Goal: Information Seeking & Learning: Learn about a topic

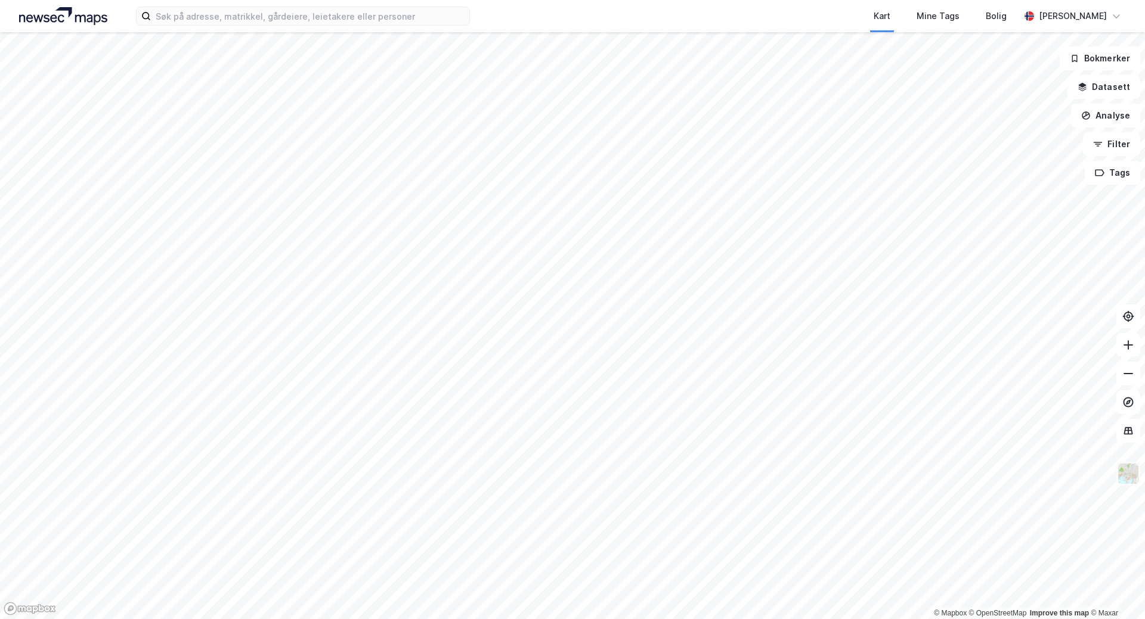
click at [1127, 478] on img at bounding box center [1128, 474] width 23 height 23
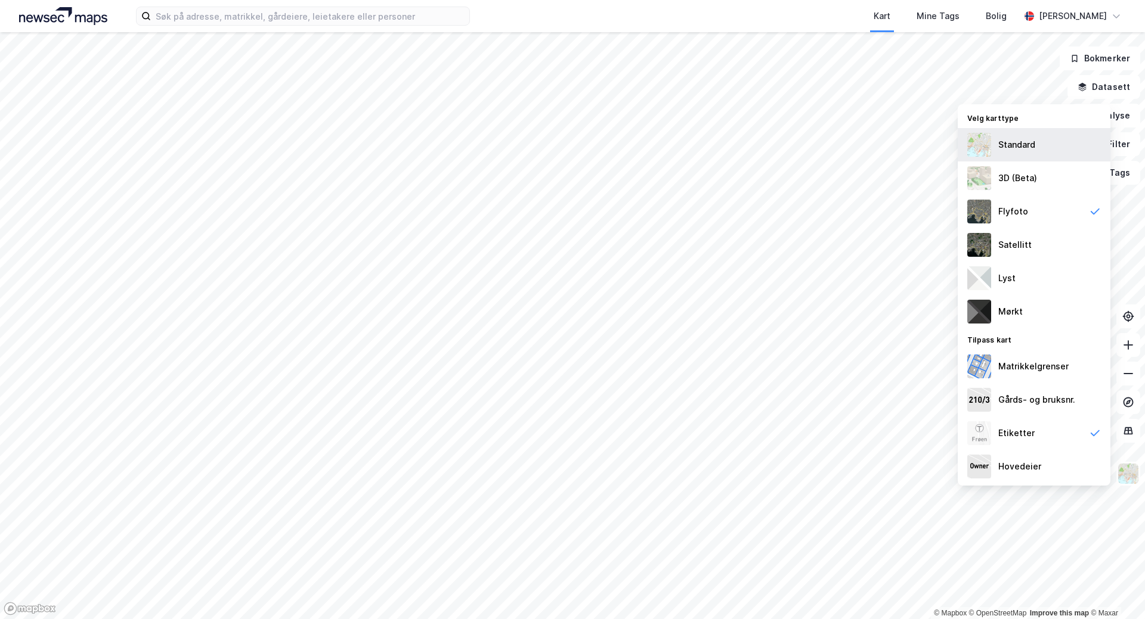
click at [1022, 136] on div "Standard" at bounding box center [1033, 144] width 153 height 33
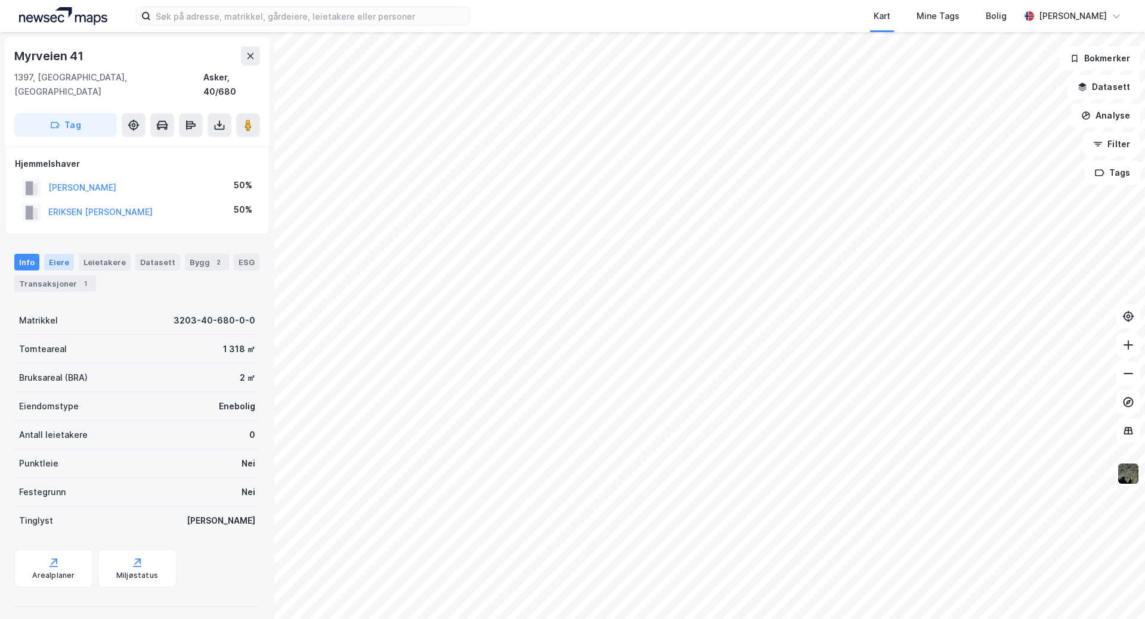
click at [66, 254] on div "Eiere" at bounding box center [59, 262] width 30 height 17
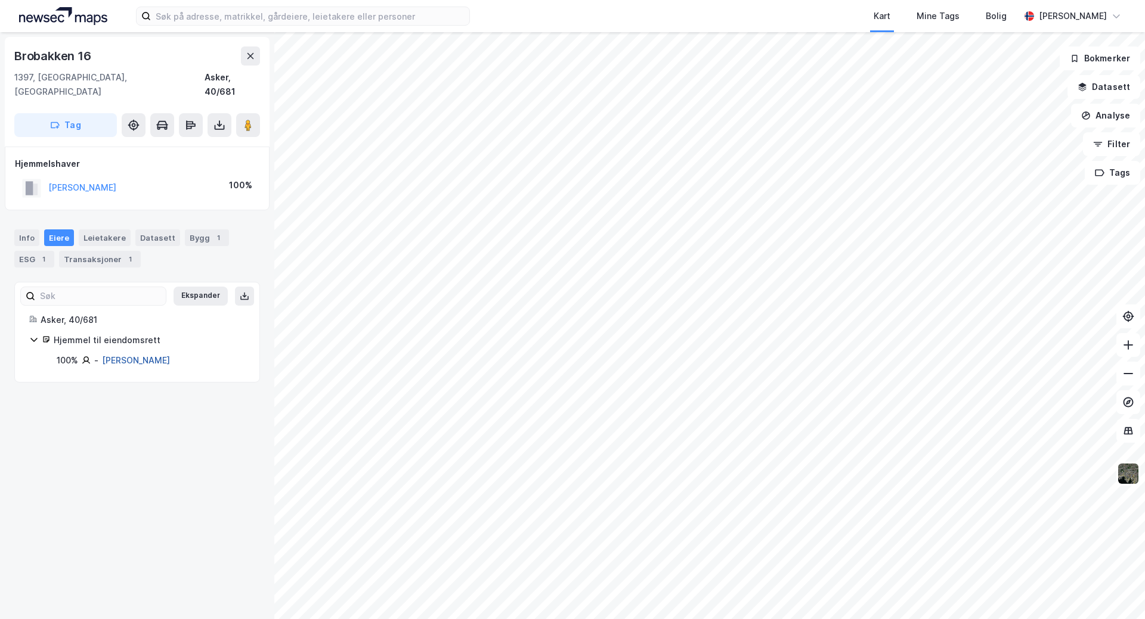
click at [142, 355] on link "[PERSON_NAME]" at bounding box center [136, 360] width 68 height 10
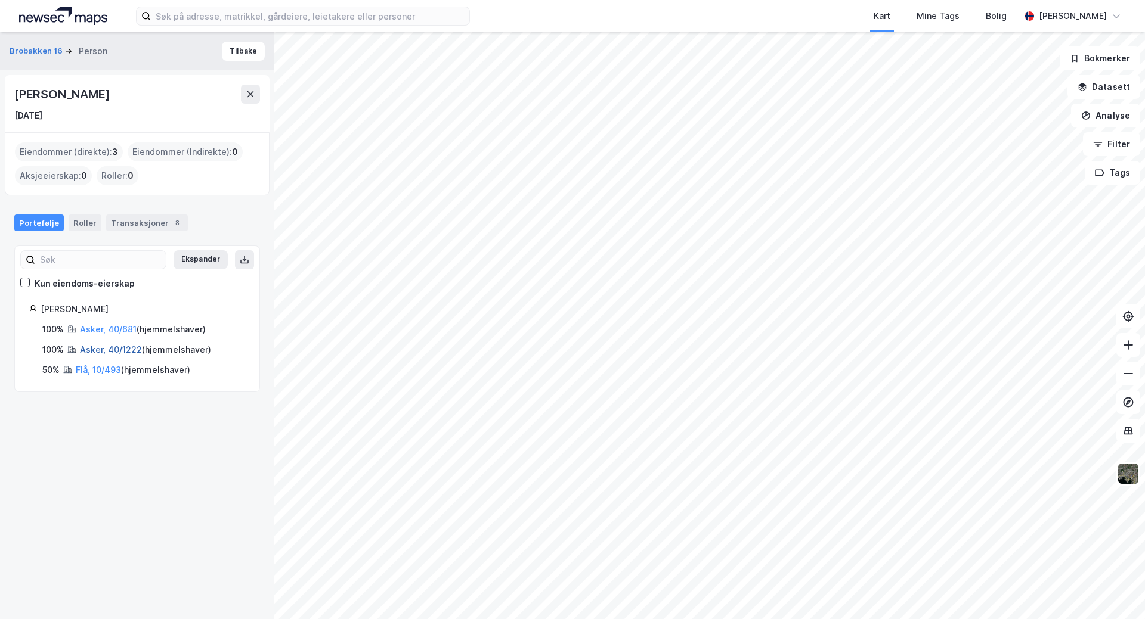
click at [126, 347] on link "Asker, 40/1222" at bounding box center [111, 350] width 62 height 10
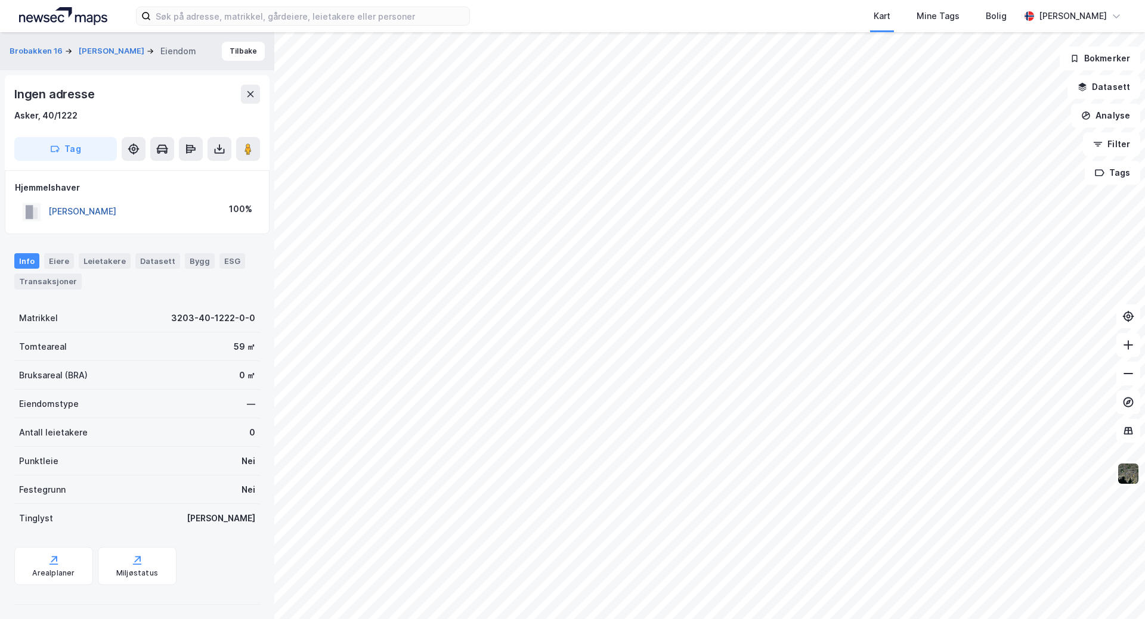
click at [0, 0] on button "[PERSON_NAME]" at bounding box center [0, 0] width 0 height 0
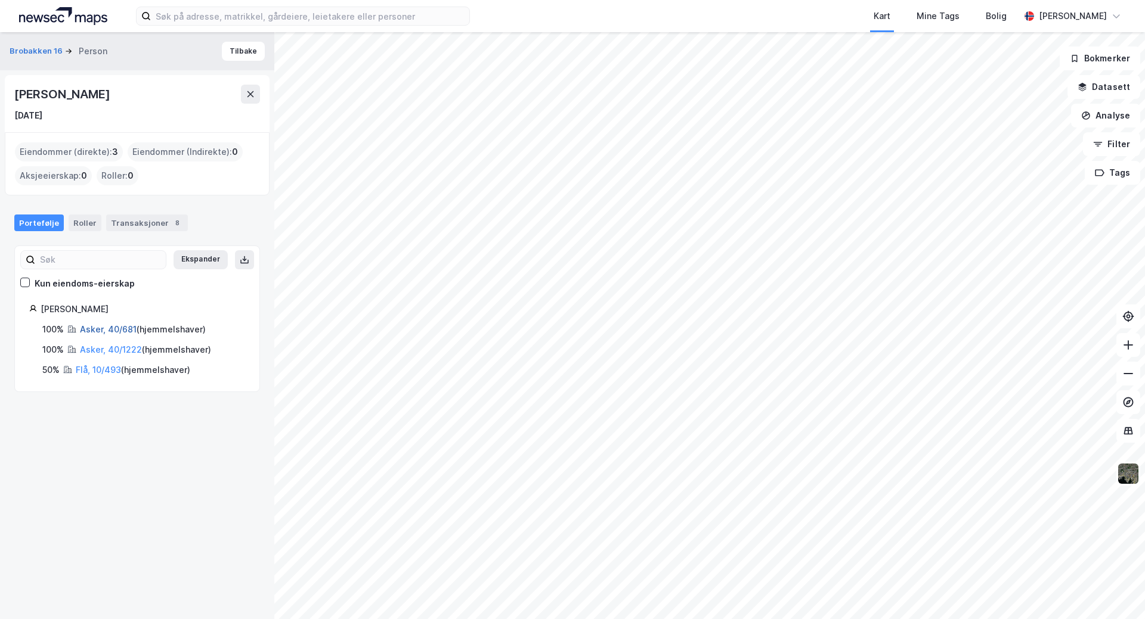
click at [120, 325] on link "Asker, 40/681" at bounding box center [108, 329] width 57 height 10
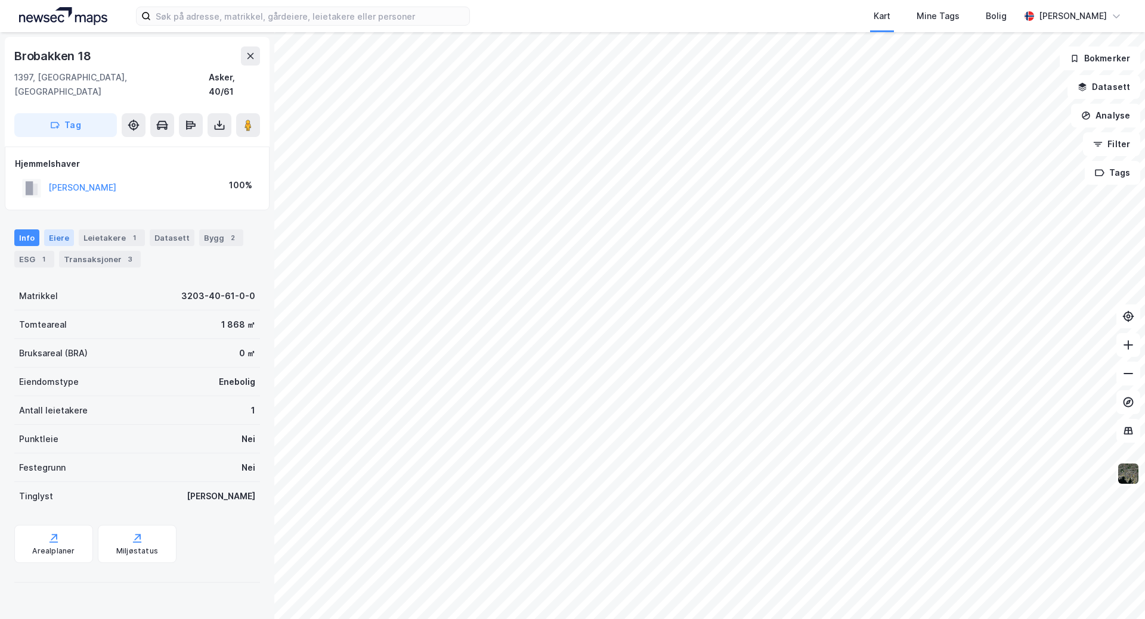
click at [60, 230] on div "Eiere" at bounding box center [59, 238] width 30 height 17
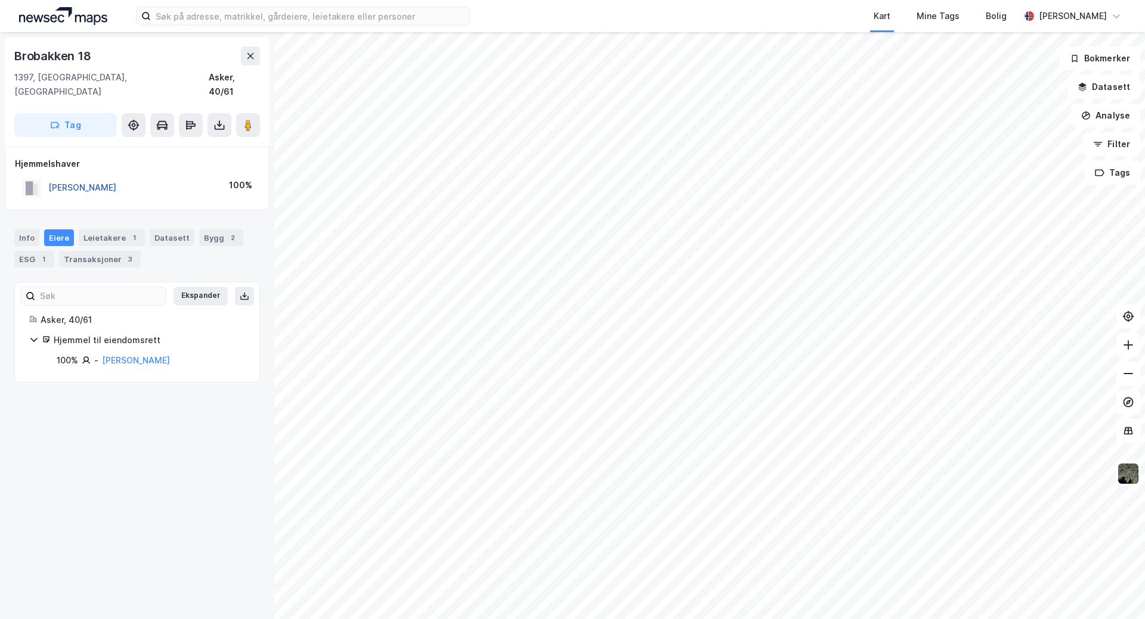
click at [0, 0] on button "[PERSON_NAME]" at bounding box center [0, 0] width 0 height 0
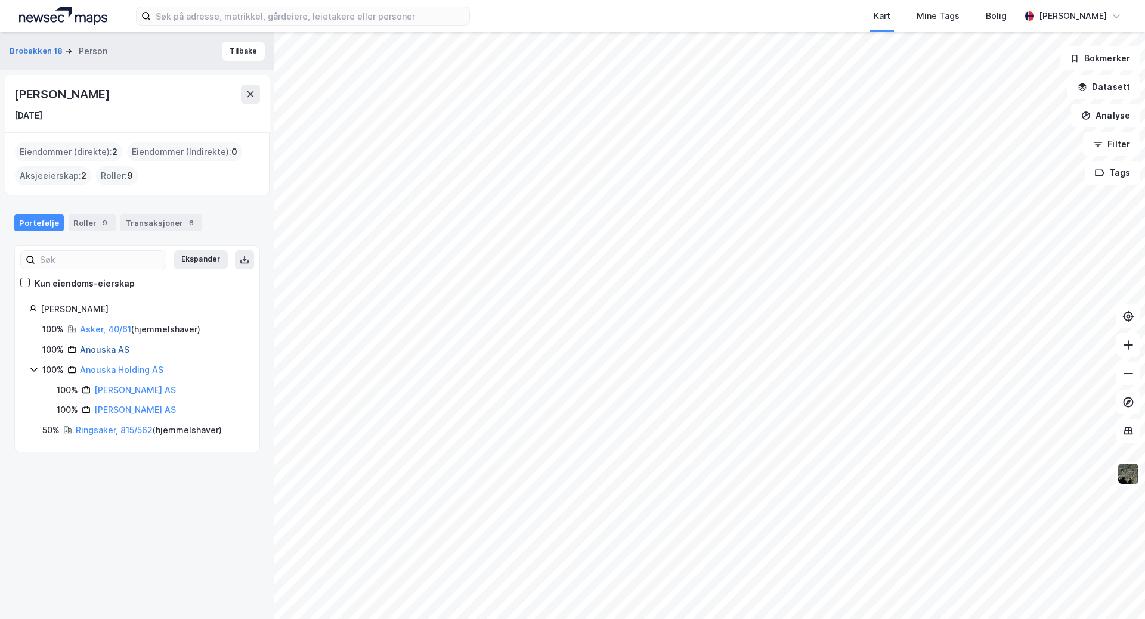
click at [122, 349] on link "Anouska AS" at bounding box center [104, 350] width 49 height 10
drag, startPoint x: 4, startPoint y: 1, endPoint x: 117, endPoint y: 325, distance: 343.5
click at [117, 325] on link "Asker, 40/61" at bounding box center [105, 329] width 51 height 10
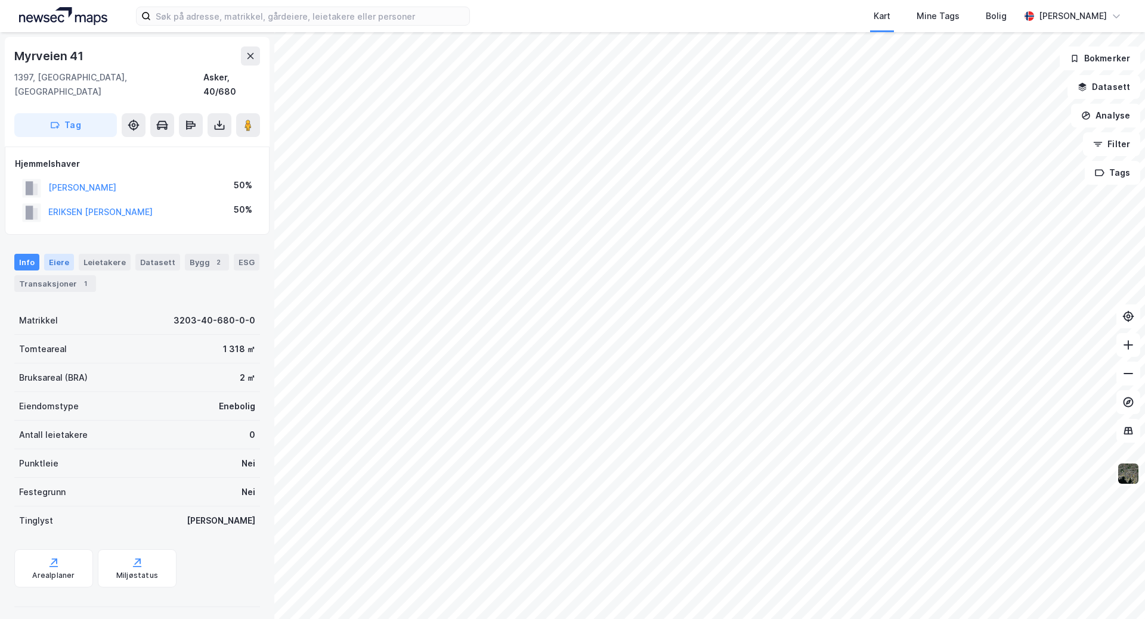
click at [63, 254] on div "Eiere" at bounding box center [59, 262] width 30 height 17
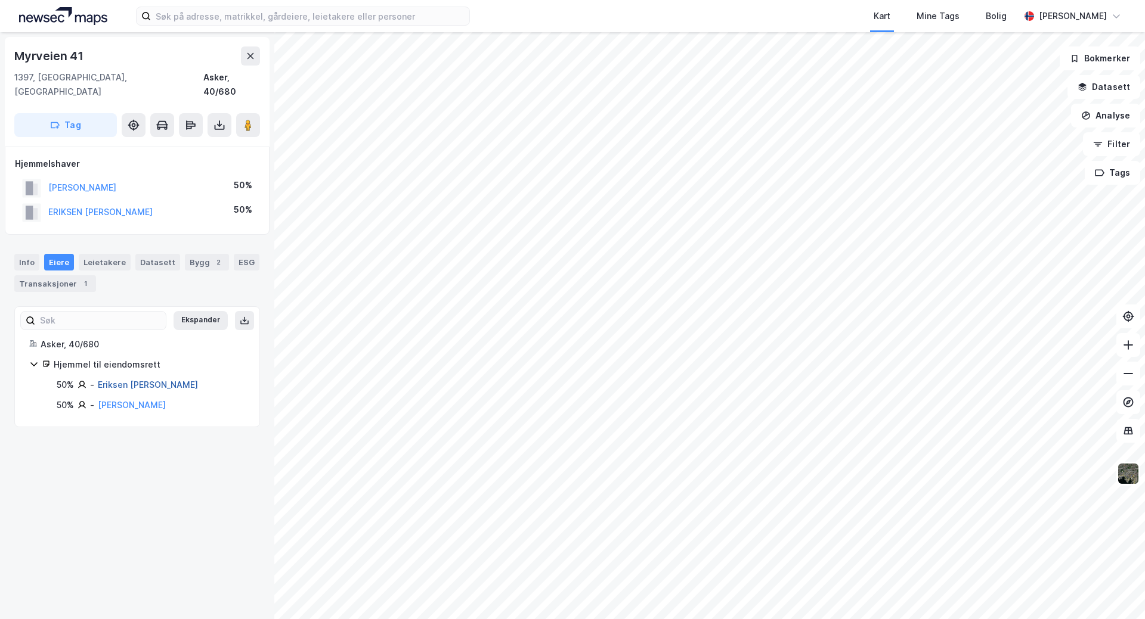
click at [154, 380] on link "Eriksen [PERSON_NAME]" at bounding box center [148, 385] width 100 height 10
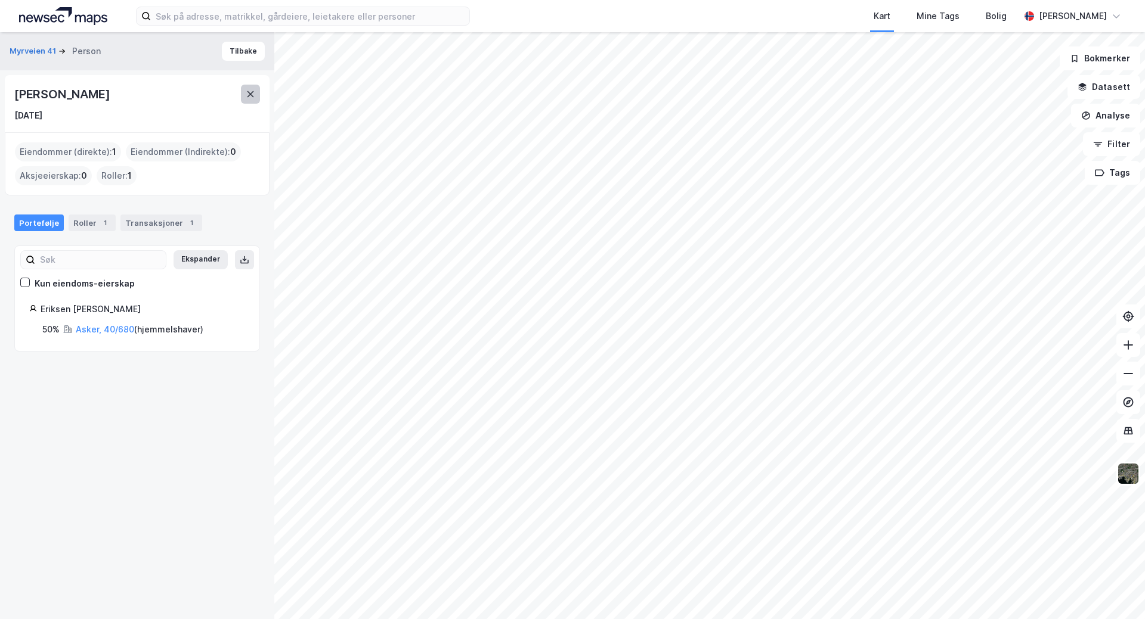
click at [249, 97] on icon at bounding box center [250, 94] width 7 height 6
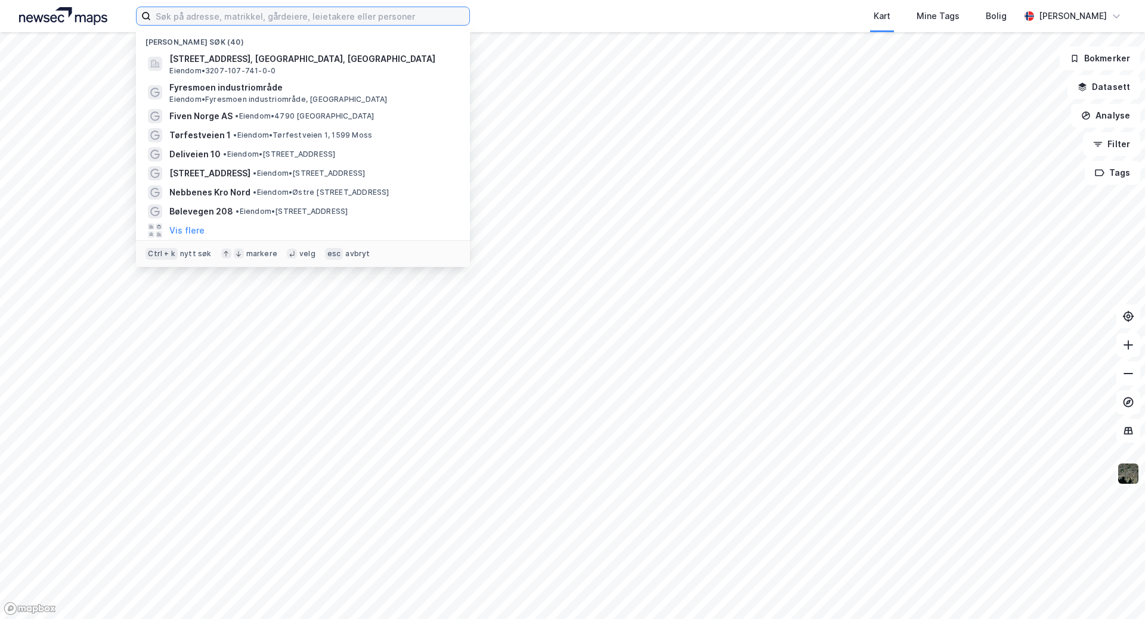
click at [283, 18] on input at bounding box center [310, 16] width 318 height 18
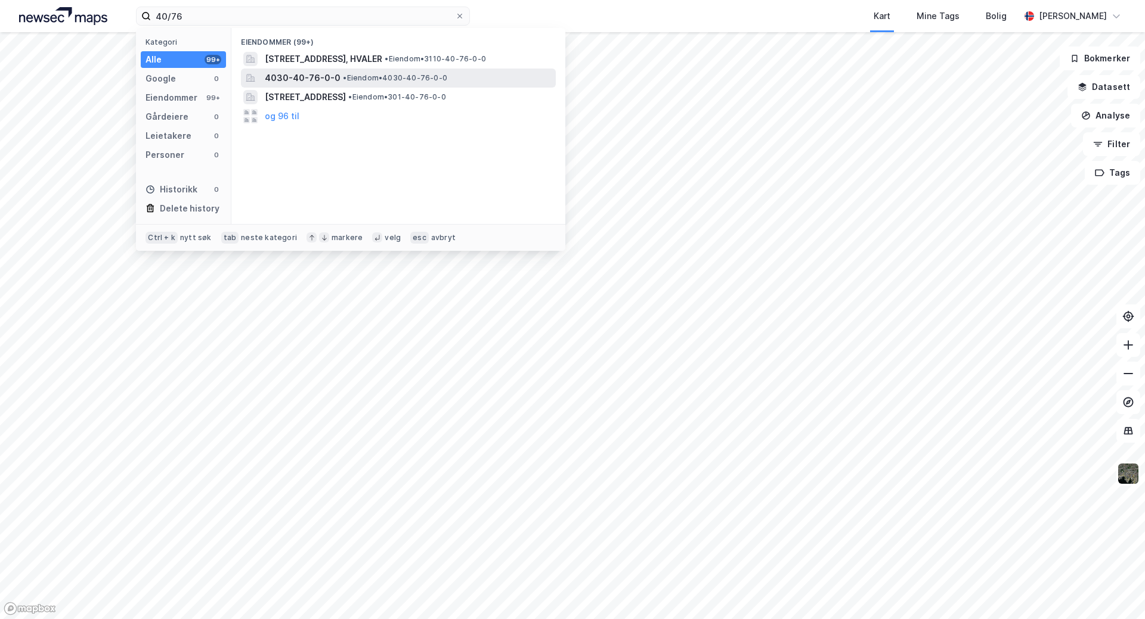
click at [379, 79] on span "• Eiendom • 4030-40-76-0-0" at bounding box center [395, 78] width 104 height 10
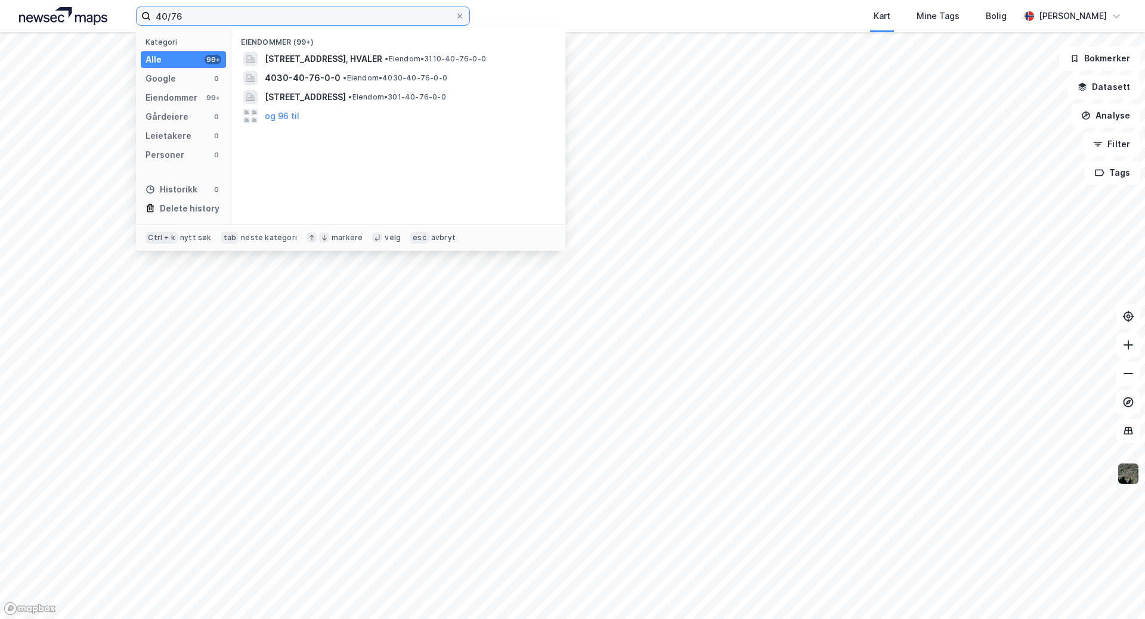
click at [183, 14] on input "40/76" at bounding box center [303, 16] width 304 height 18
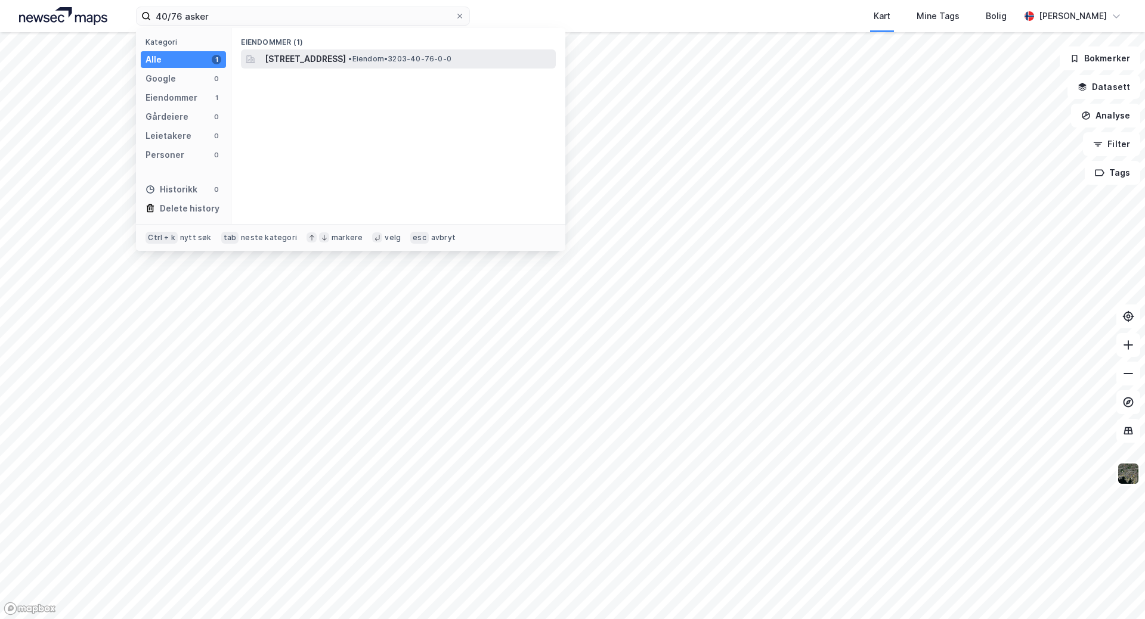
click at [336, 58] on span "[STREET_ADDRESS]" at bounding box center [305, 59] width 81 height 14
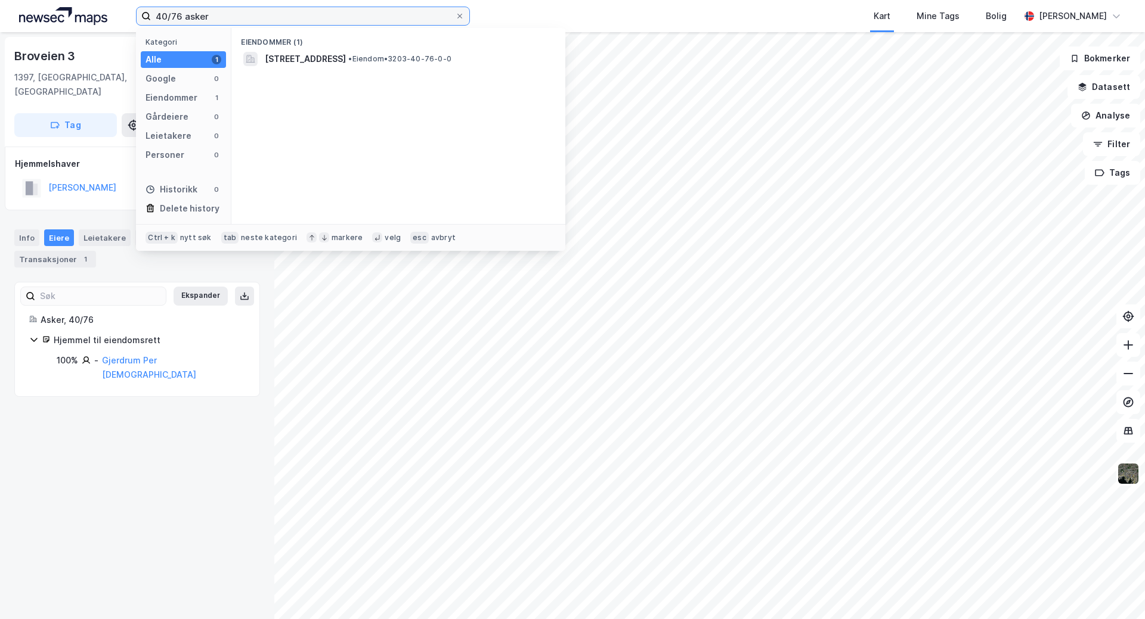
click at [176, 17] on input "40/76 asker" at bounding box center [303, 16] width 304 height 18
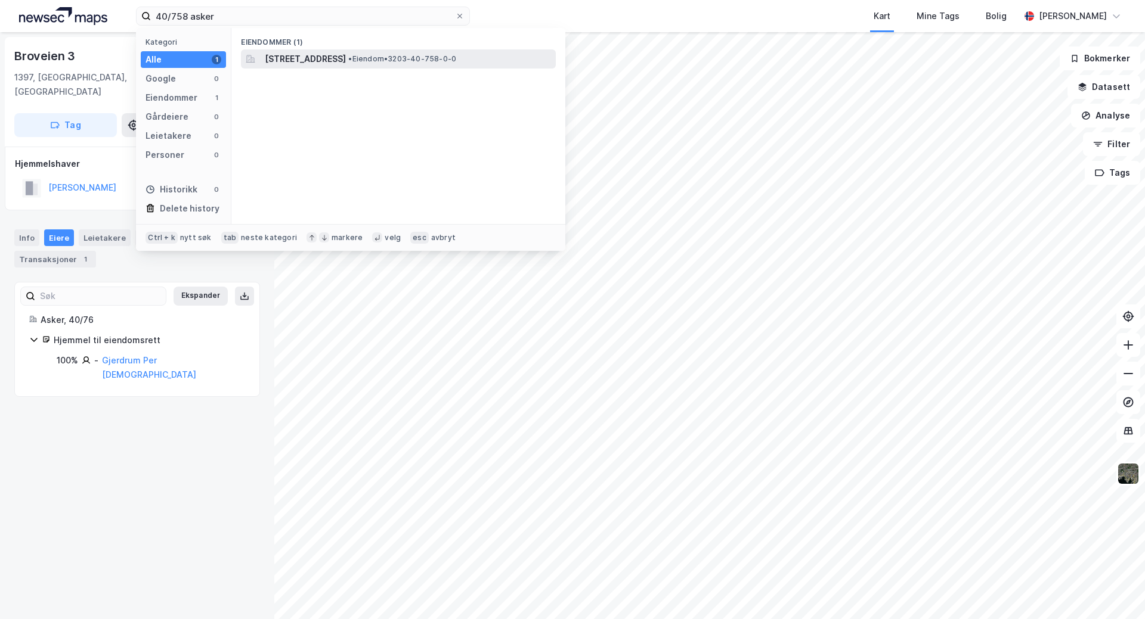
click at [346, 54] on span "[STREET_ADDRESS]" at bounding box center [305, 59] width 81 height 14
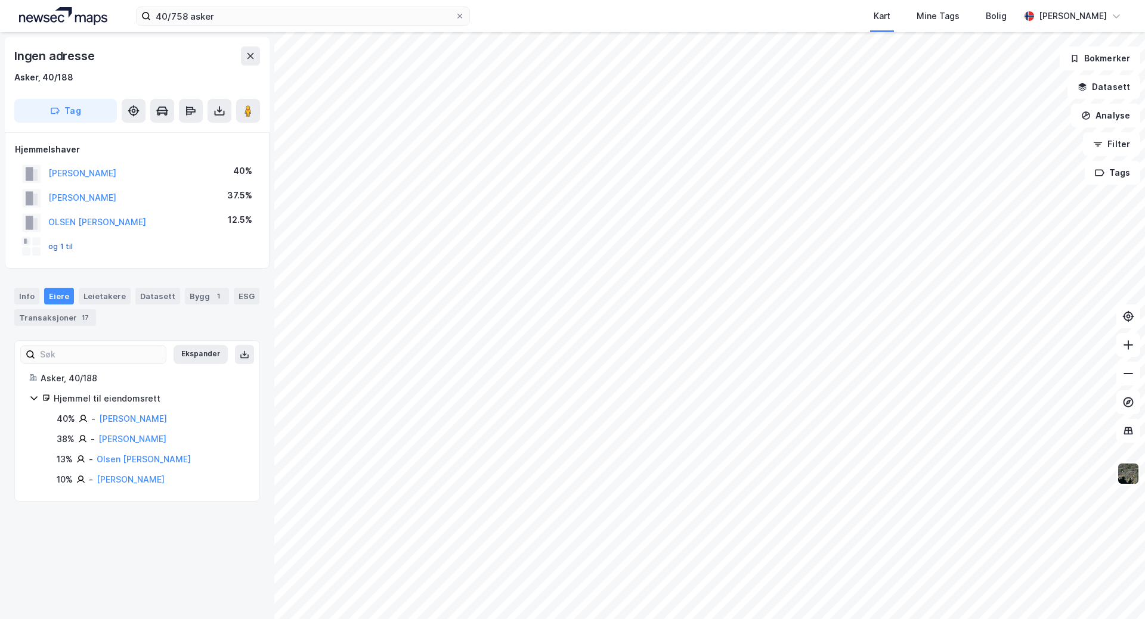
click at [0, 0] on button "og 1 til" at bounding box center [0, 0] width 0 height 0
click at [27, 295] on div "Info" at bounding box center [26, 296] width 25 height 17
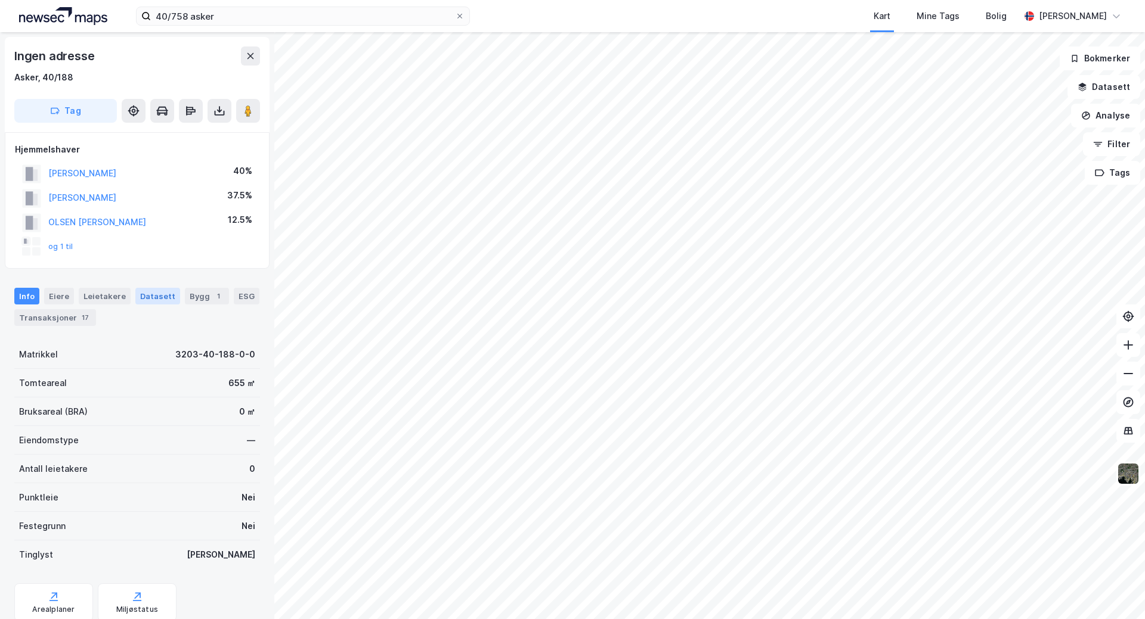
click at [153, 297] on div "Datasett" at bounding box center [157, 296] width 45 height 17
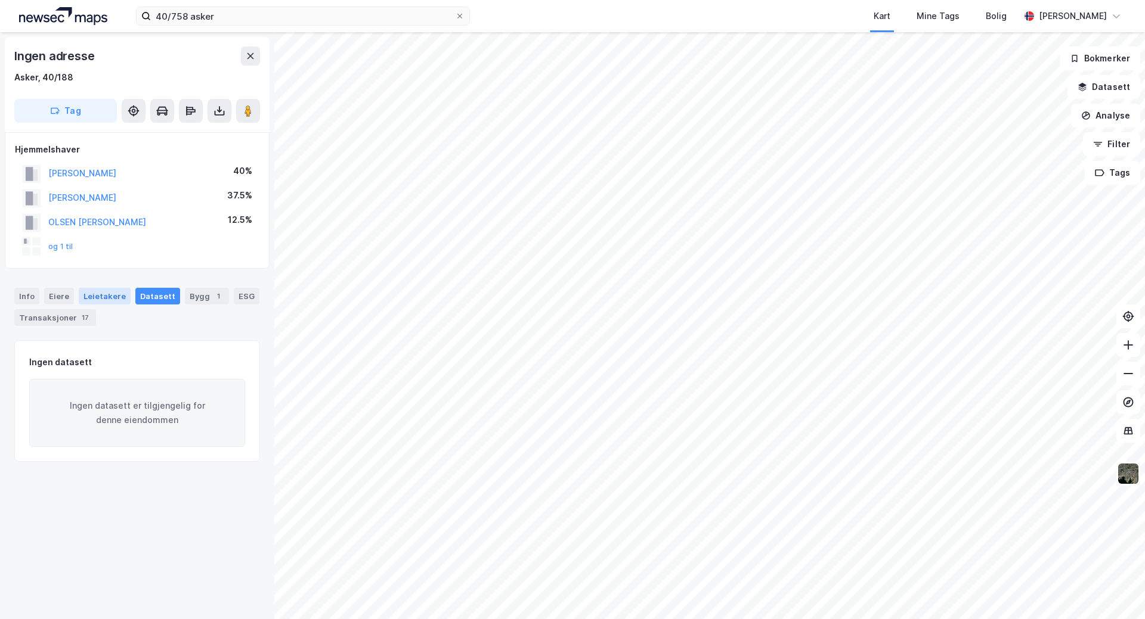
click at [108, 297] on div "Leietakere" at bounding box center [105, 296] width 52 height 17
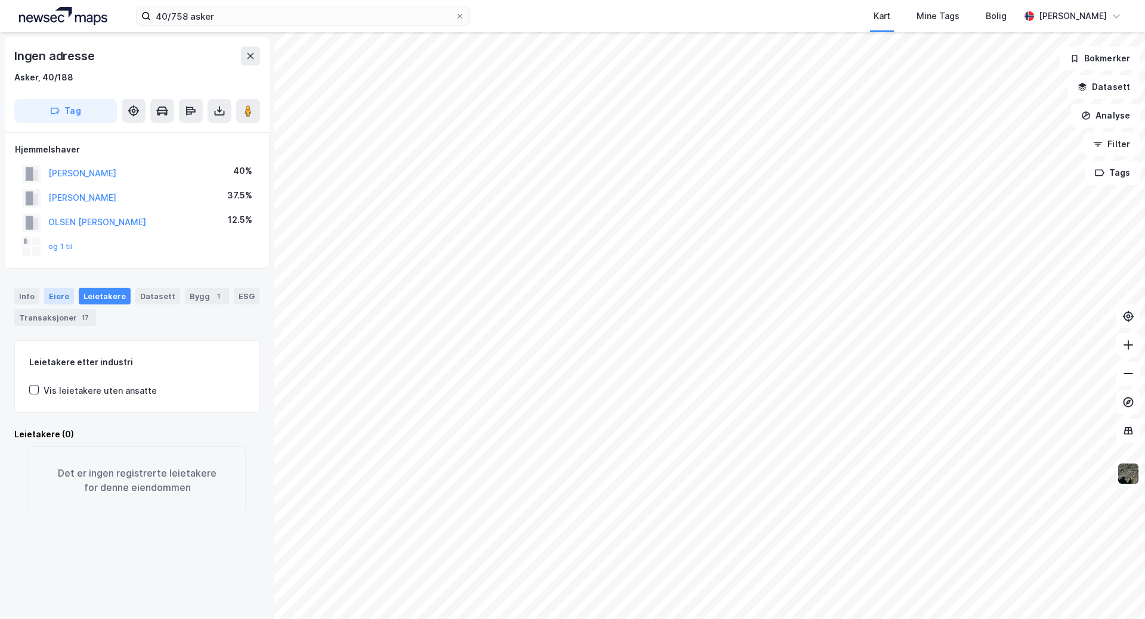
click at [51, 294] on div "Eiere" at bounding box center [59, 296] width 30 height 17
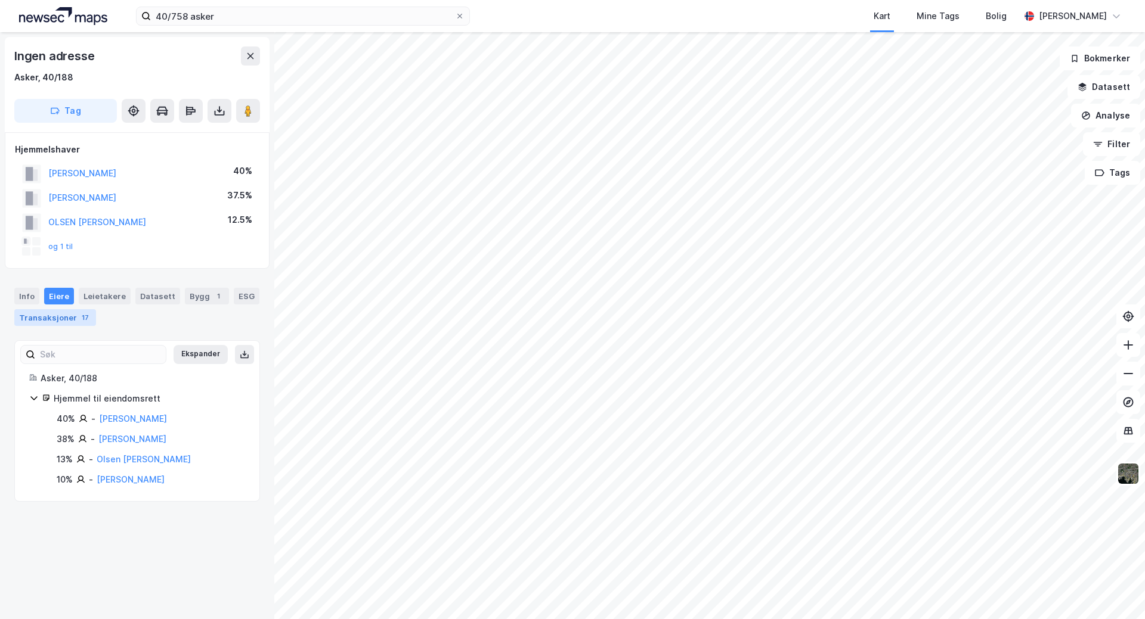
click at [58, 319] on div "Transaksjoner 17" at bounding box center [55, 317] width 82 height 17
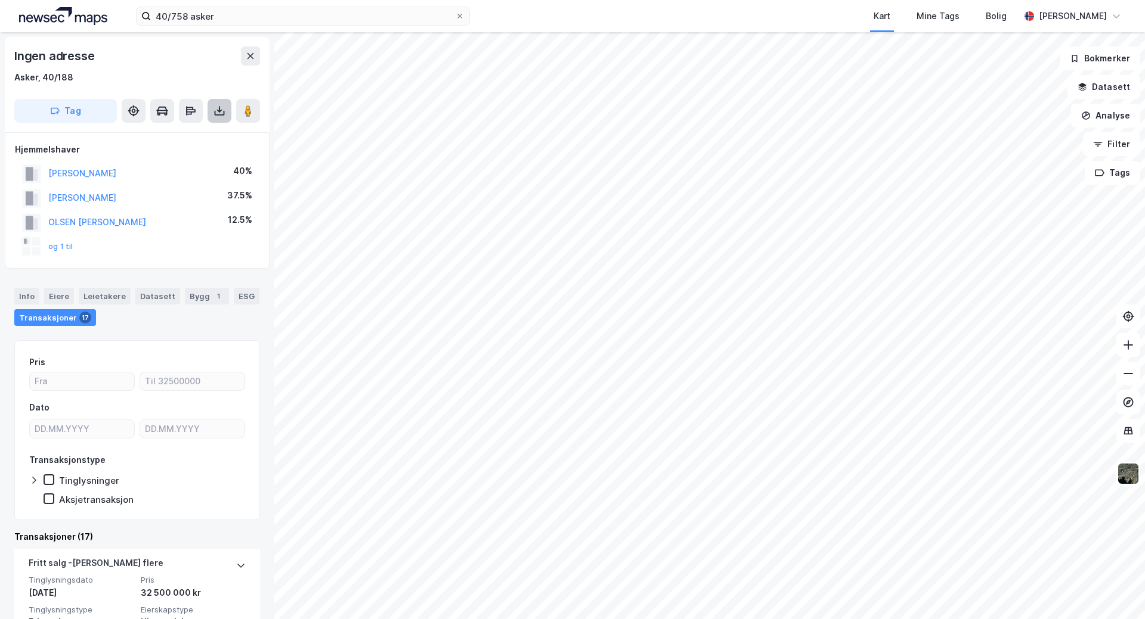
click at [221, 111] on icon at bounding box center [219, 111] width 5 height 3
click at [184, 131] on div "Last ned grunnbok" at bounding box center [160, 135] width 69 height 10
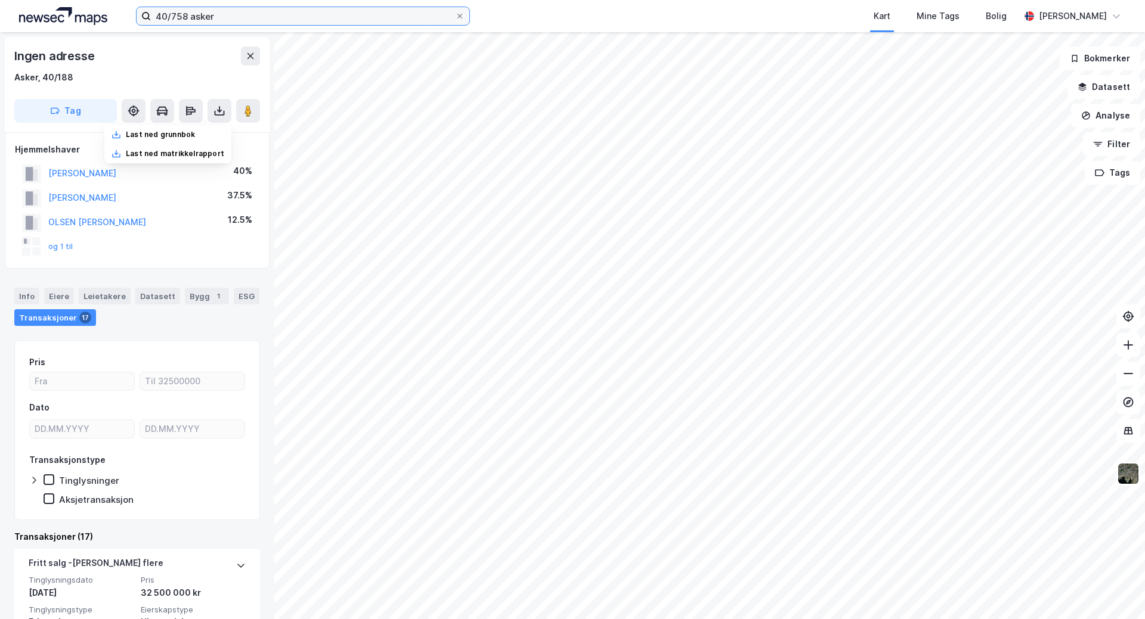
click at [188, 17] on input "40/758 asker" at bounding box center [303, 16] width 304 height 18
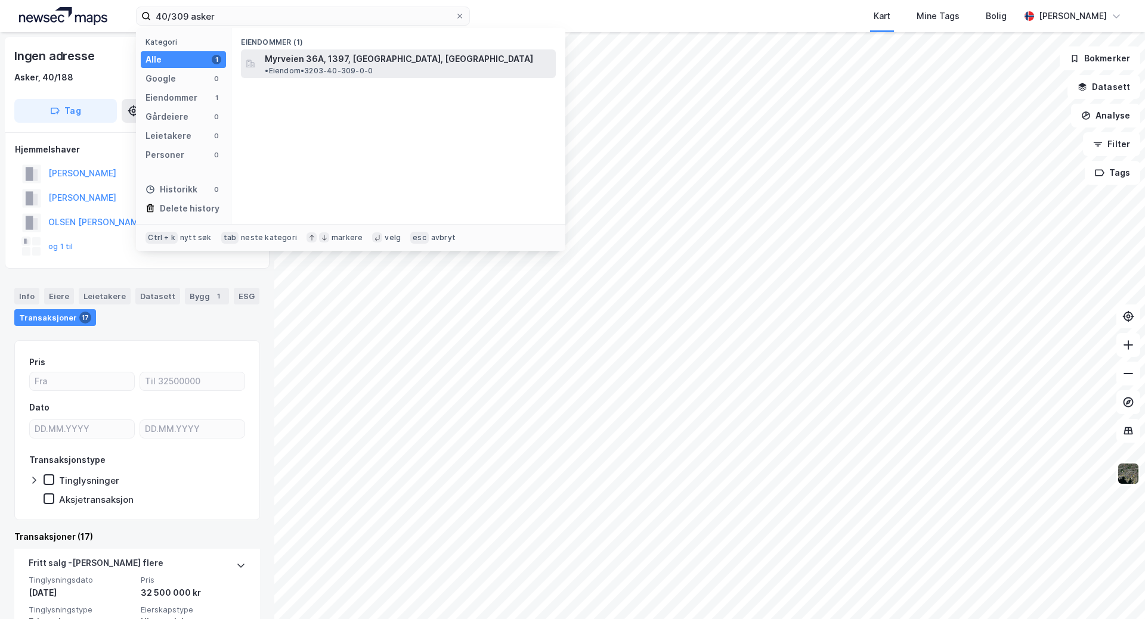
click at [418, 52] on div "Myrveien 36A, 1397, [GEOGRAPHIC_DATA], [GEOGRAPHIC_DATA] • Eiendom • 3203-40-30…" at bounding box center [409, 64] width 289 height 24
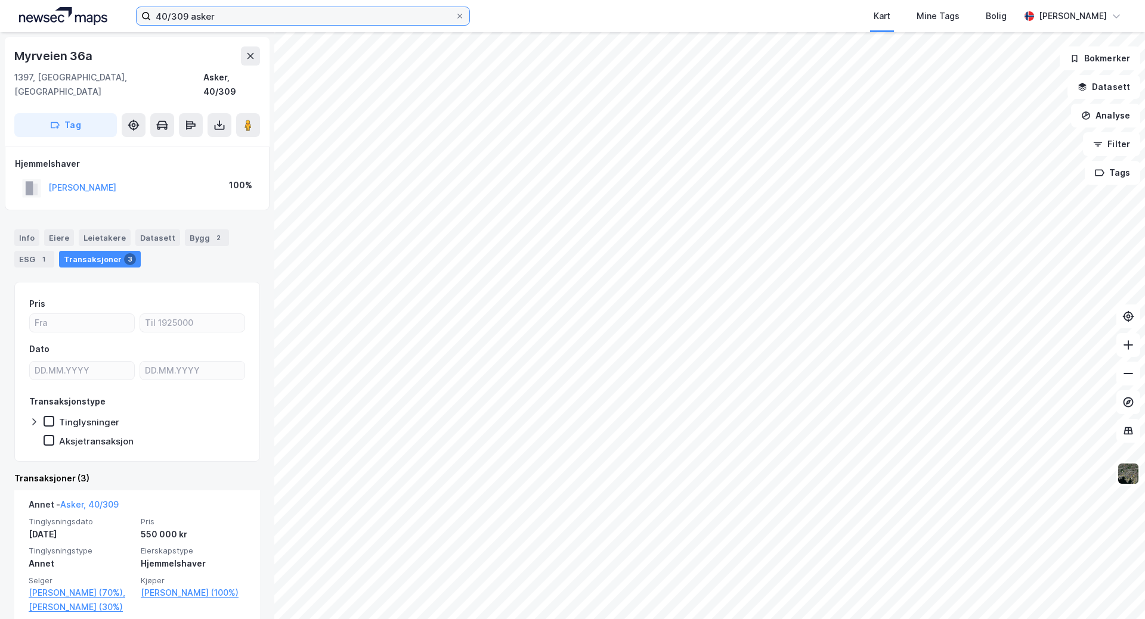
click at [188, 15] on input "40/309 asker" at bounding box center [303, 16] width 304 height 18
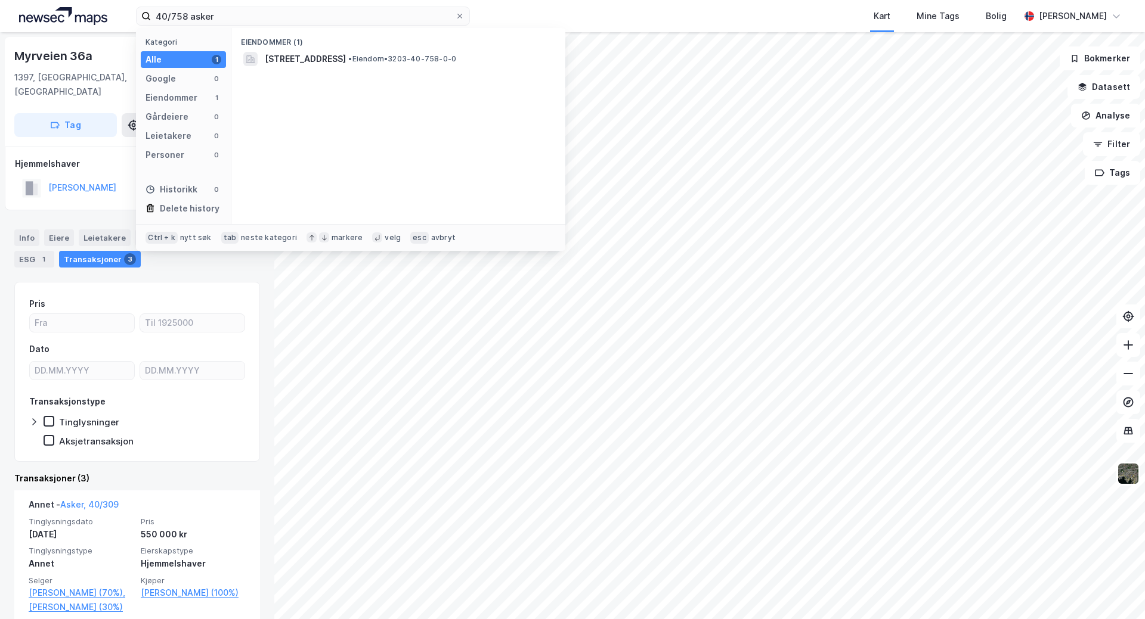
click at [455, 46] on div "Eiendommer (1)" at bounding box center [398, 38] width 334 height 21
click at [455, 61] on span "• Eiendom • 3203-40-758-0-0" at bounding box center [402, 59] width 108 height 10
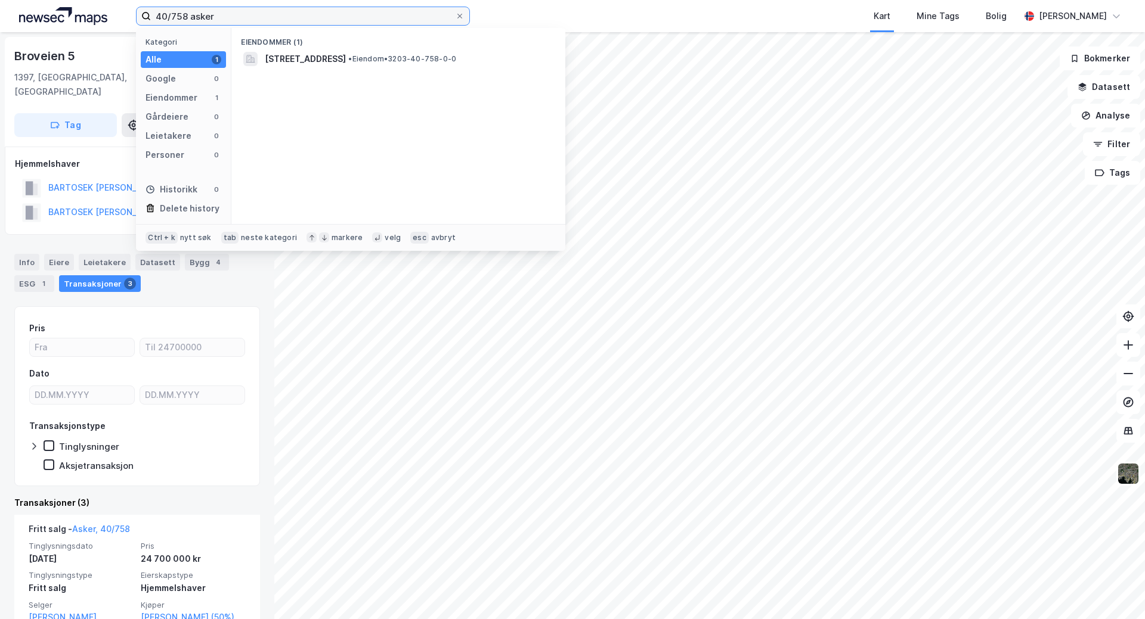
click at [185, 17] on input "40/758 asker" at bounding box center [303, 16] width 304 height 18
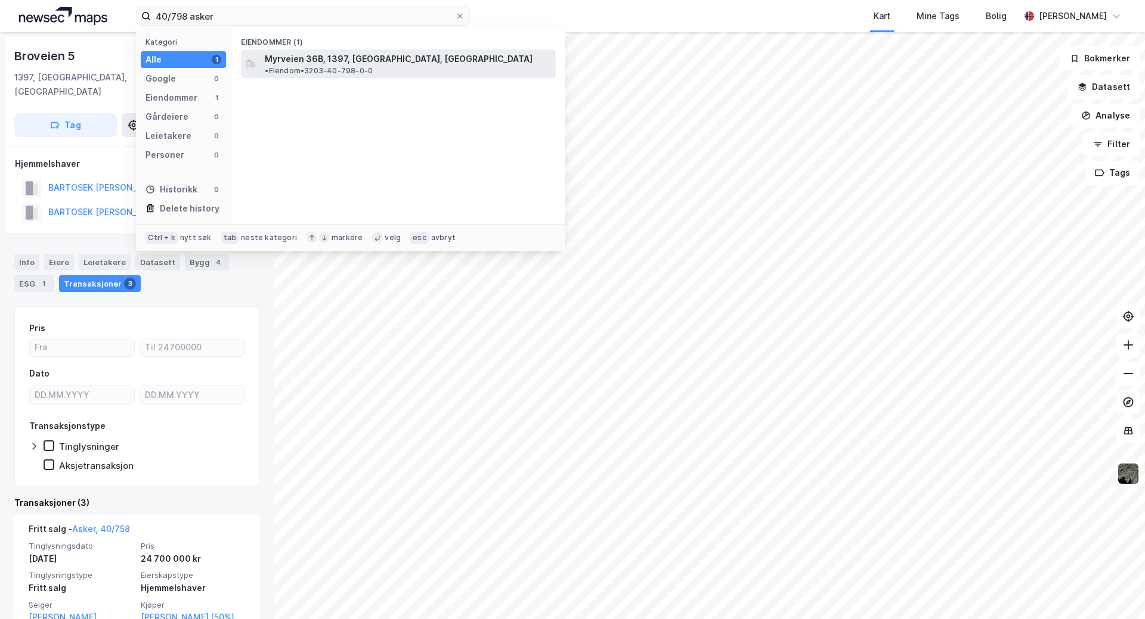
click at [378, 63] on span "Myrveien 36B, 1397, [GEOGRAPHIC_DATA], [GEOGRAPHIC_DATA]" at bounding box center [399, 59] width 268 height 14
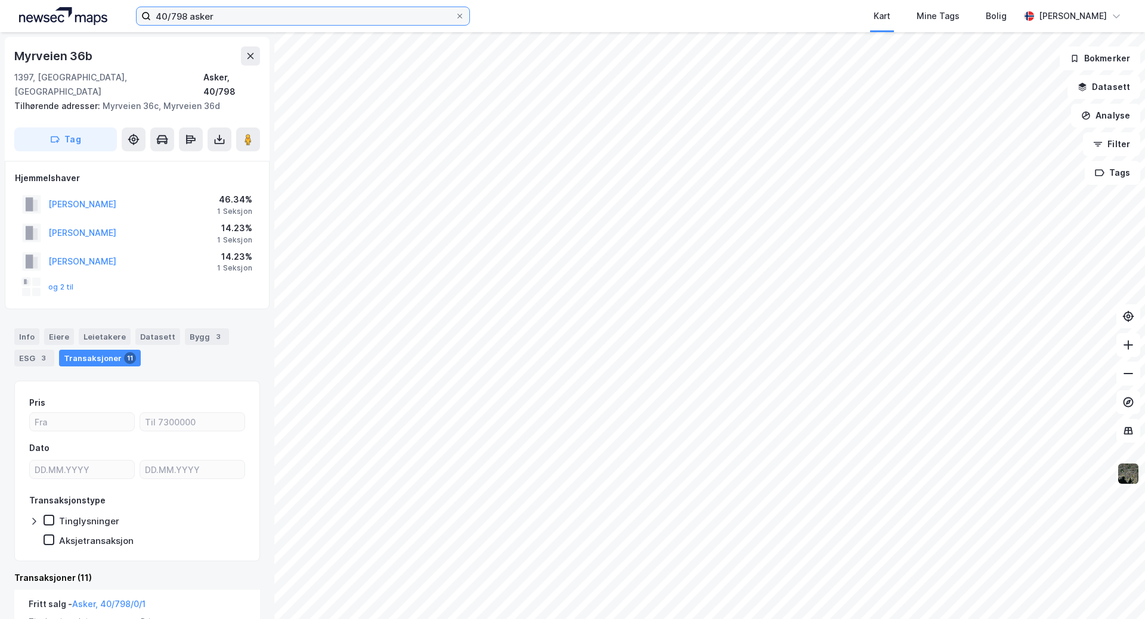
click at [343, 23] on input "40/798 asker" at bounding box center [303, 16] width 304 height 18
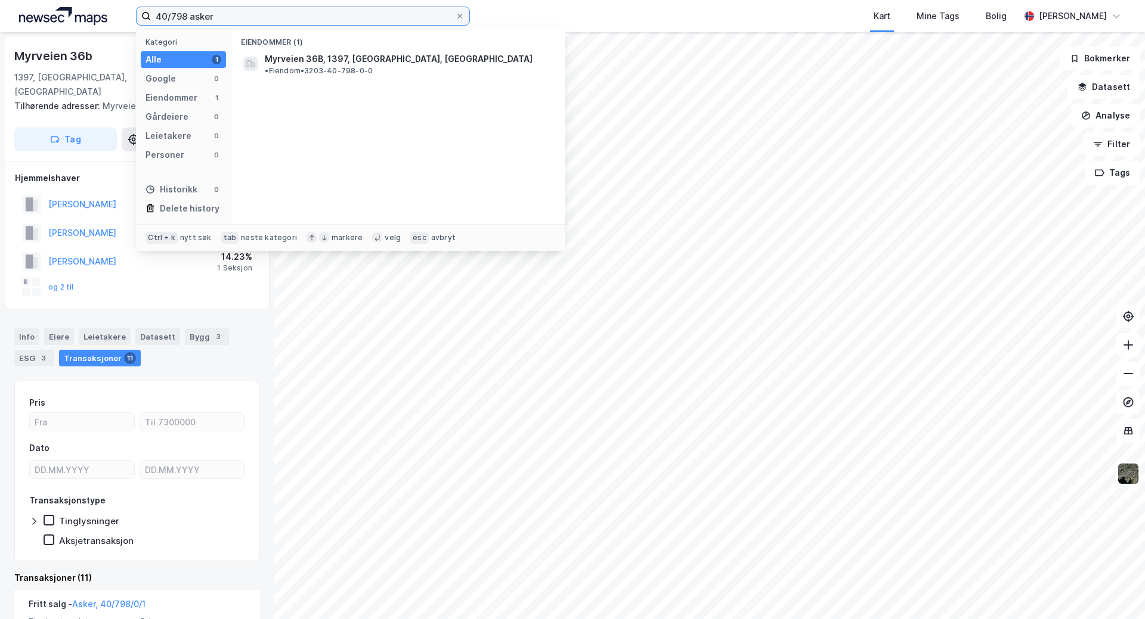
click at [184, 14] on input "40/798 asker" at bounding box center [303, 16] width 304 height 18
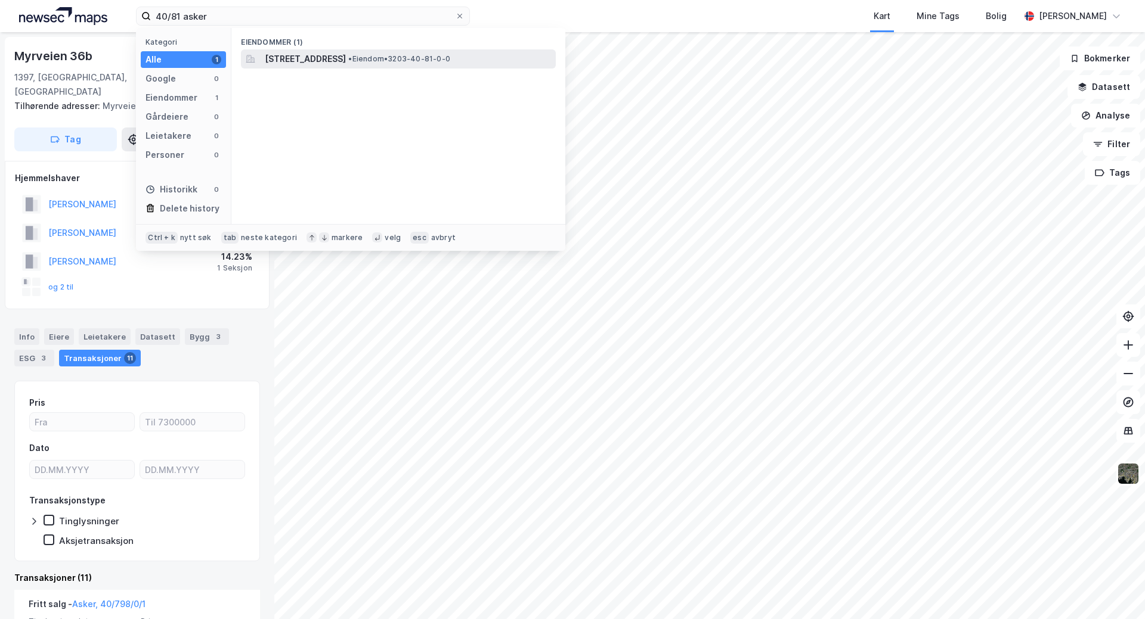
click at [420, 61] on span "• Eiendom • 3203-40-81-0-0" at bounding box center [399, 59] width 102 height 10
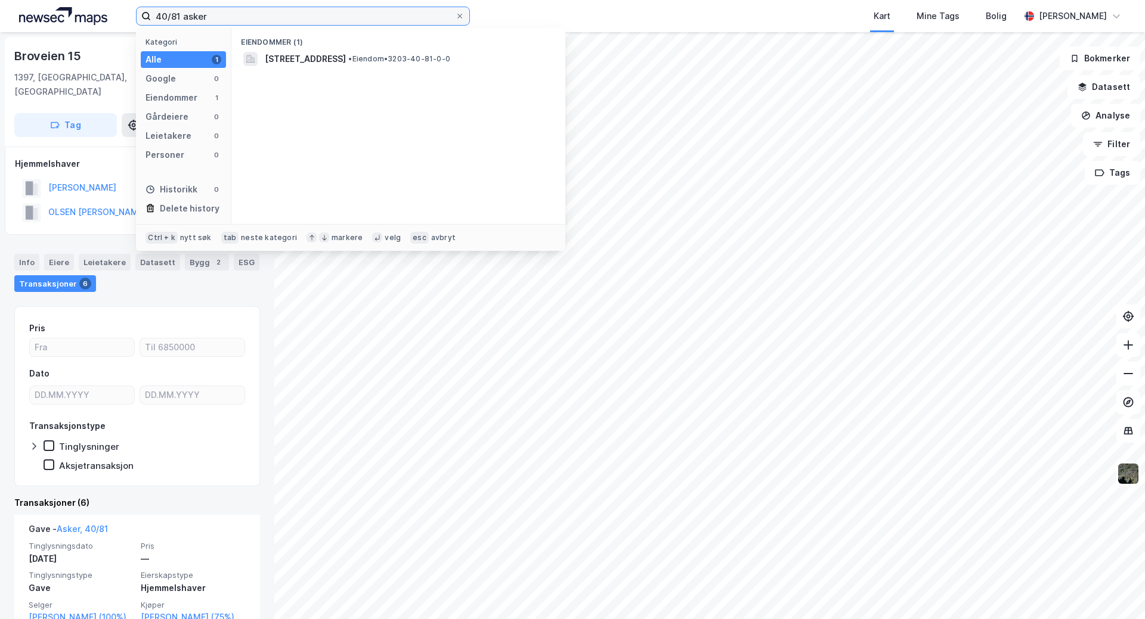
click at [178, 15] on input "40/81 asker" at bounding box center [303, 16] width 304 height 18
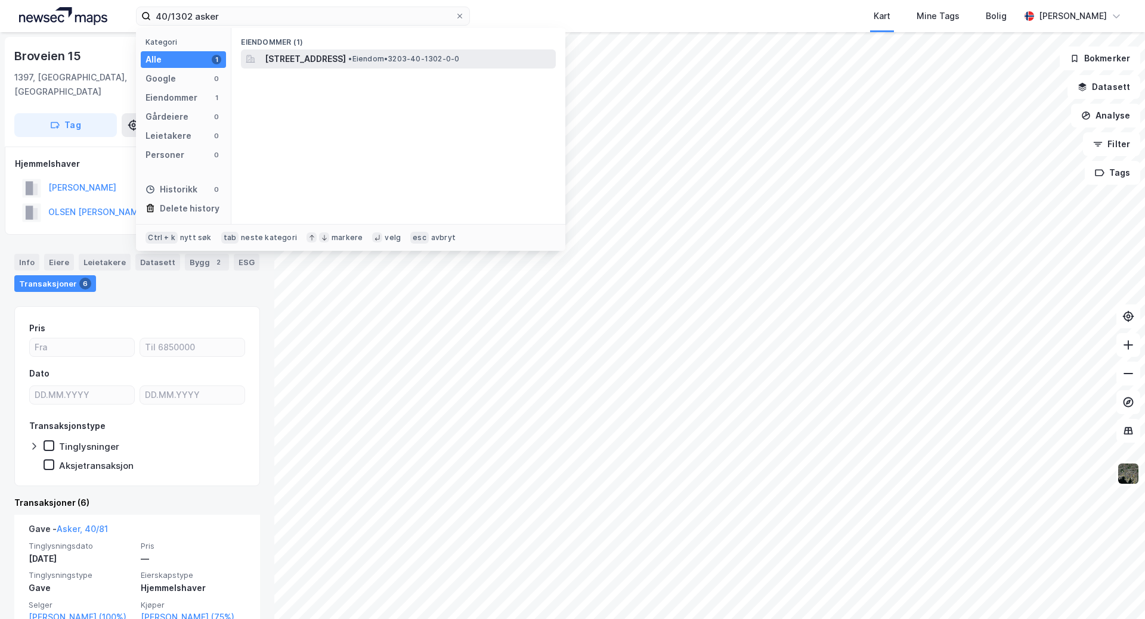
click at [343, 58] on span "[STREET_ADDRESS]" at bounding box center [305, 59] width 81 height 14
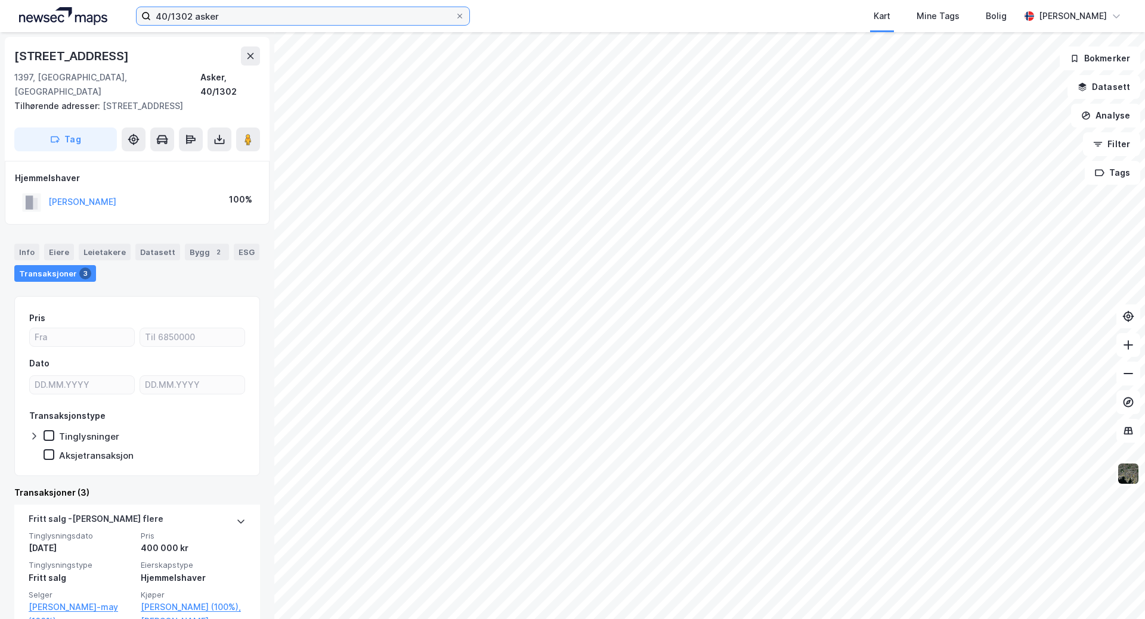
click at [190, 14] on input "40/1302 asker" at bounding box center [303, 16] width 304 height 18
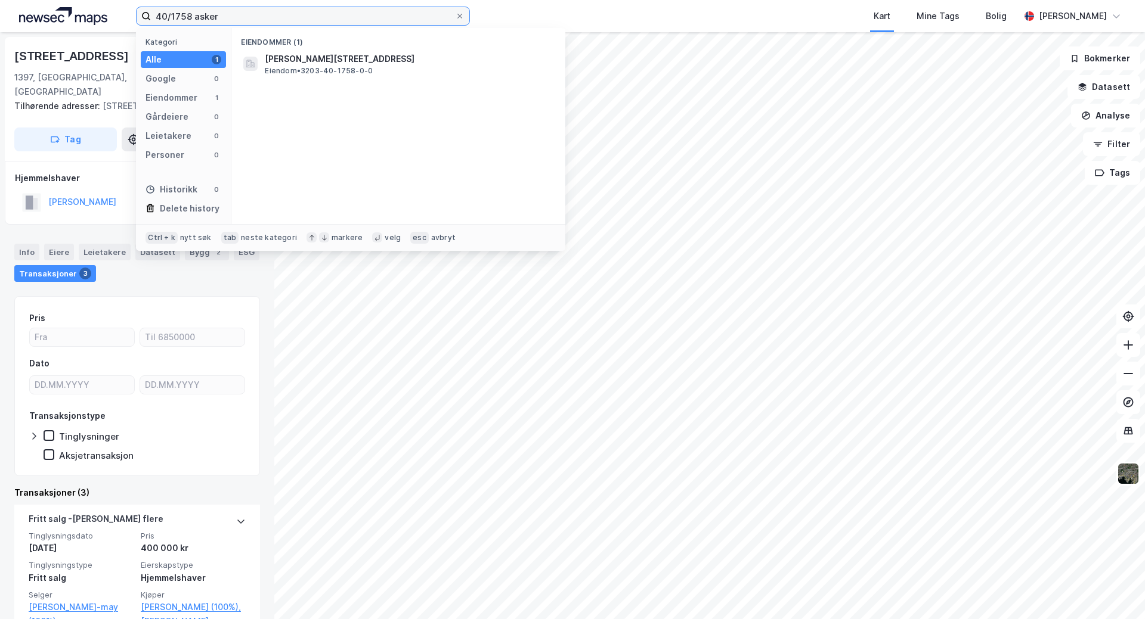
click at [178, 15] on input "40/1758 asker" at bounding box center [303, 16] width 304 height 18
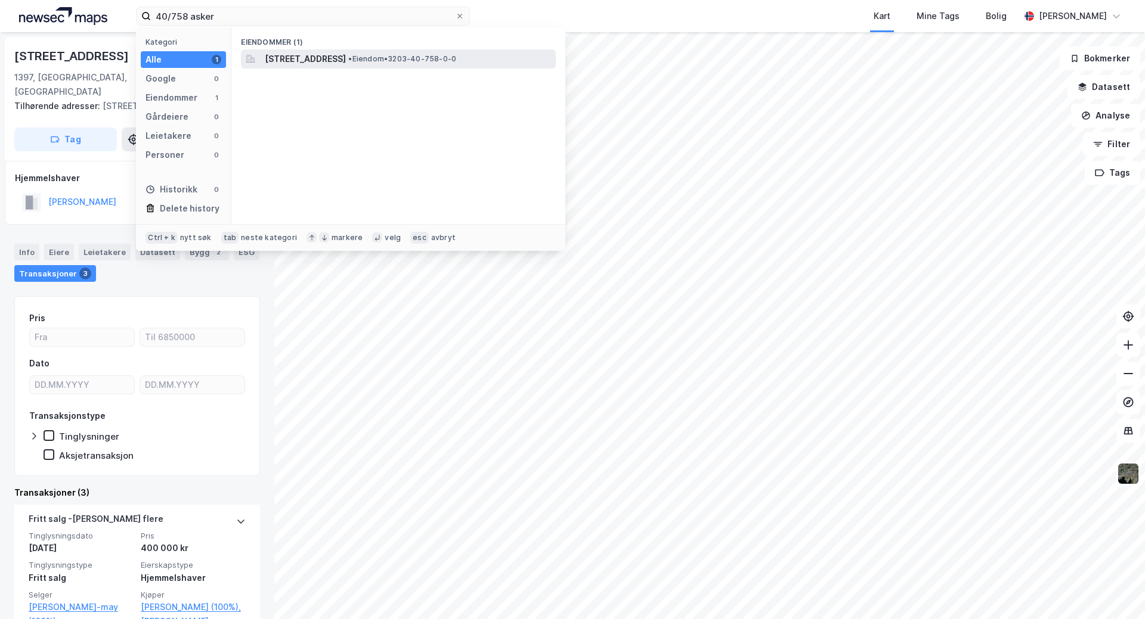
click at [346, 55] on span "[STREET_ADDRESS]" at bounding box center [305, 59] width 81 height 14
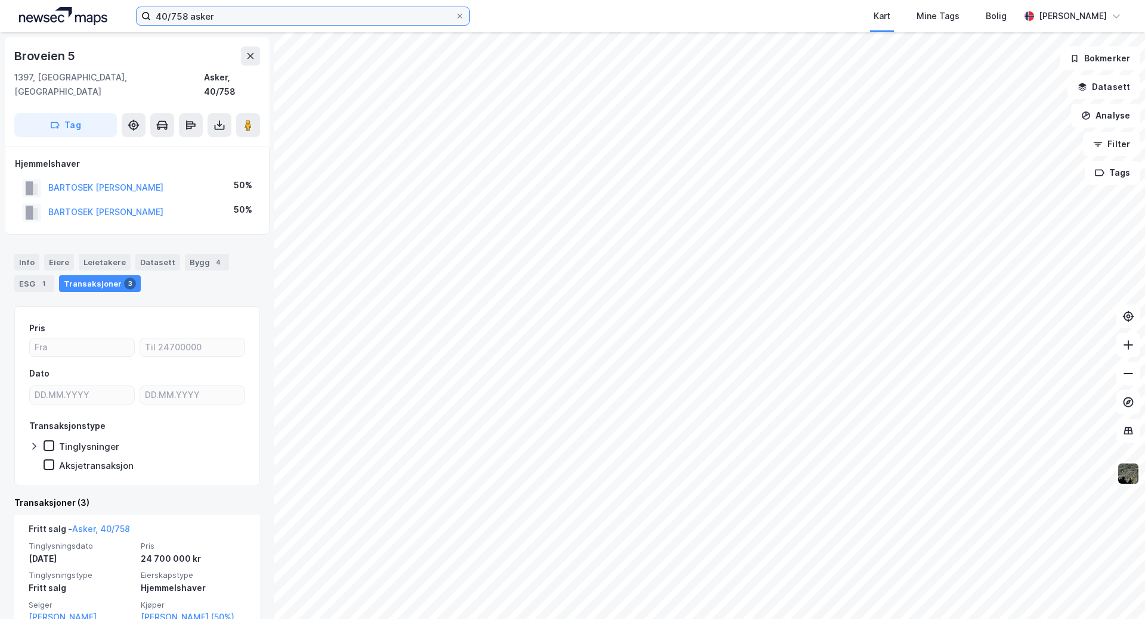
click at [179, 15] on input "40/758 asker" at bounding box center [303, 16] width 304 height 18
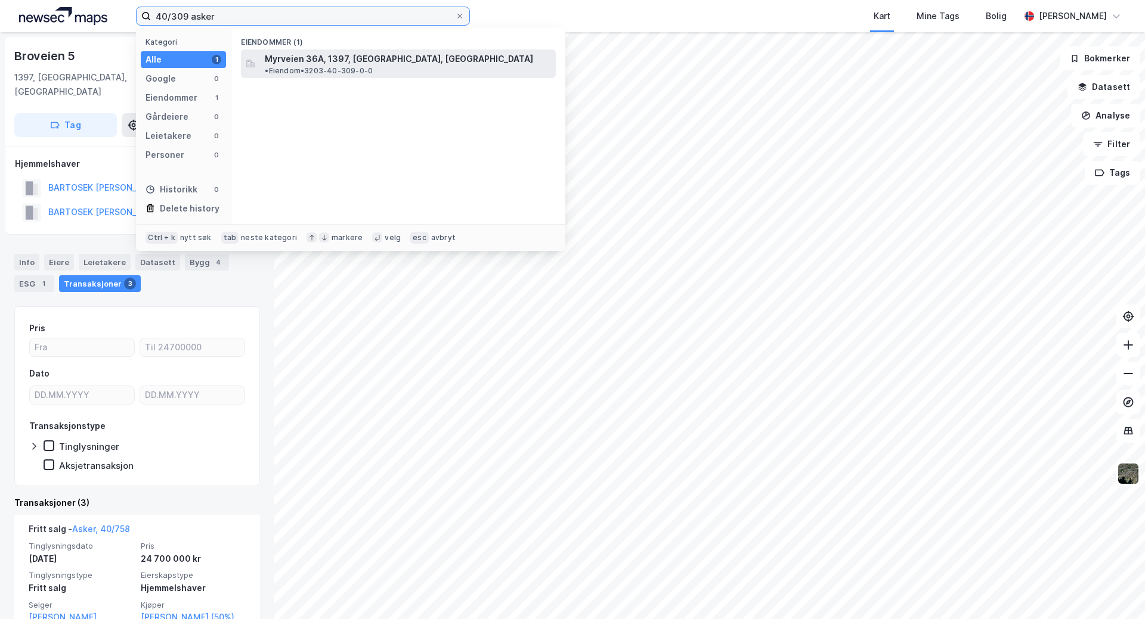
type input "40/309 asker"
click at [395, 60] on span "Myrveien 36A, 1397, [GEOGRAPHIC_DATA], [GEOGRAPHIC_DATA]" at bounding box center [399, 59] width 268 height 14
